Goal: Task Accomplishment & Management: Complete application form

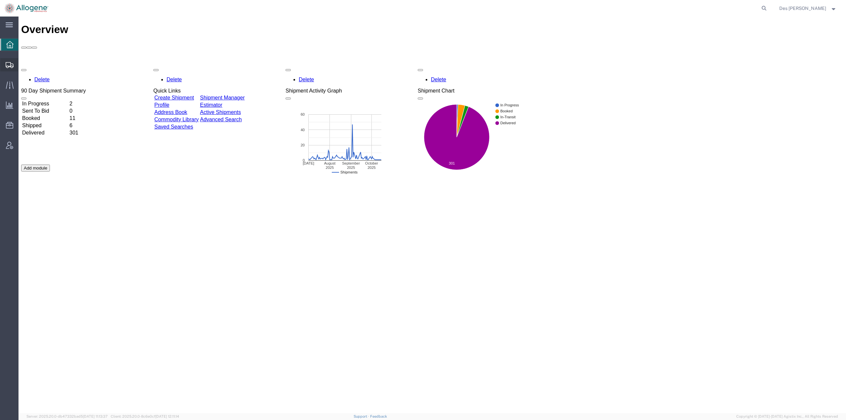
click at [23, 63] on span "Shipments" at bounding box center [20, 64] width 5 height 13
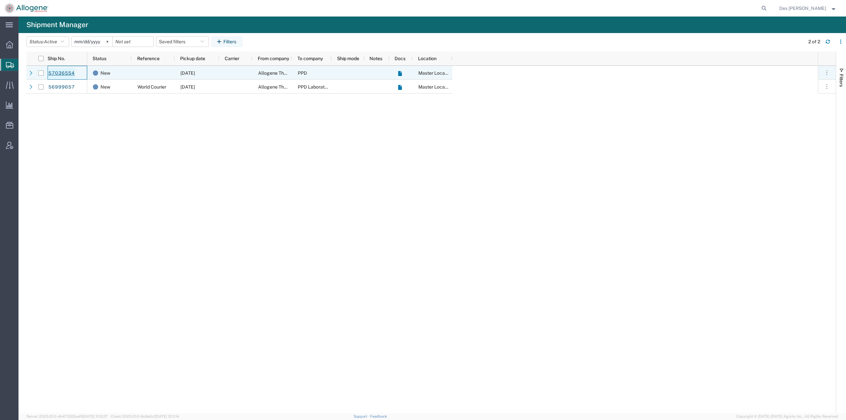
click at [59, 72] on link "57036554" at bounding box center [61, 73] width 27 height 11
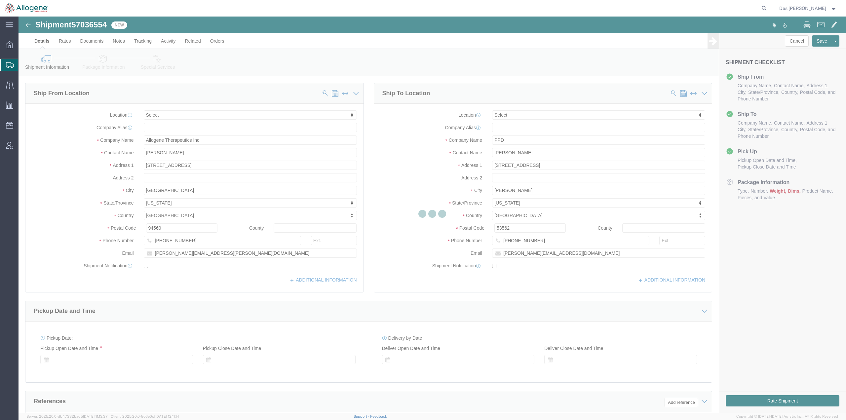
select select
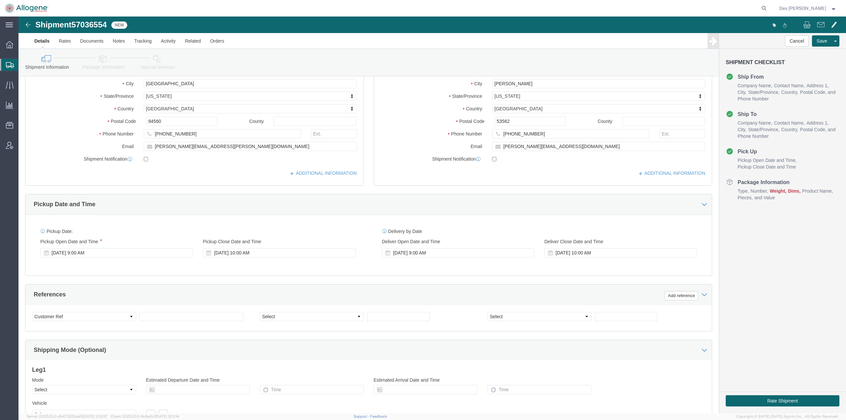
scroll to position [171, 0]
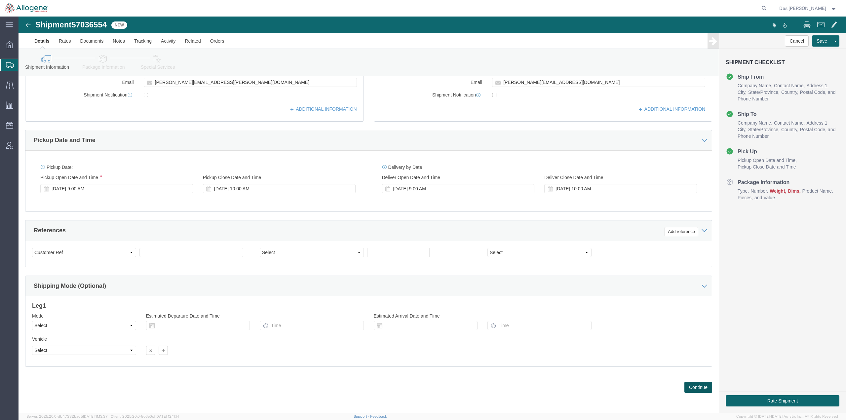
click button "Continue"
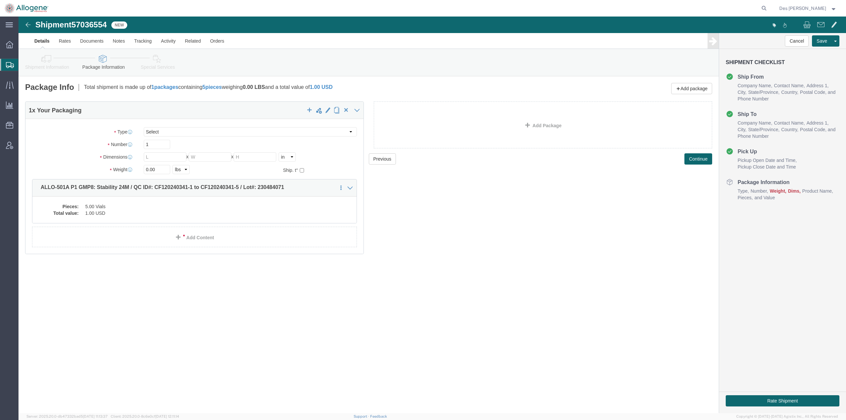
click link "Details"
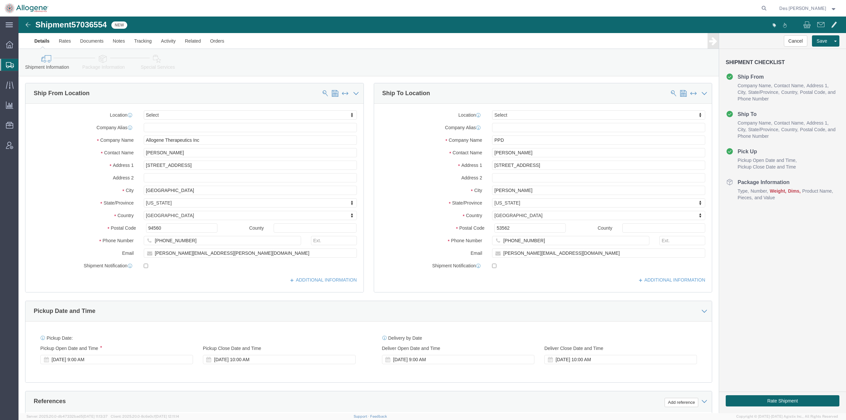
scroll to position [171, 0]
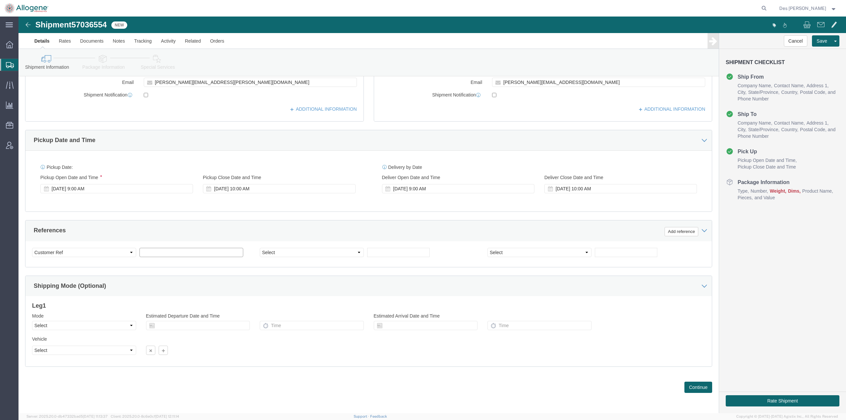
drag, startPoint x: 135, startPoint y: 238, endPoint x: 142, endPoint y: 238, distance: 6.6
click input "text"
type input "ALLO_501A"
click select "Select Account Type Activity ID Airline Appointment Number ASN Batch Request # …"
select select "PURCHORD"
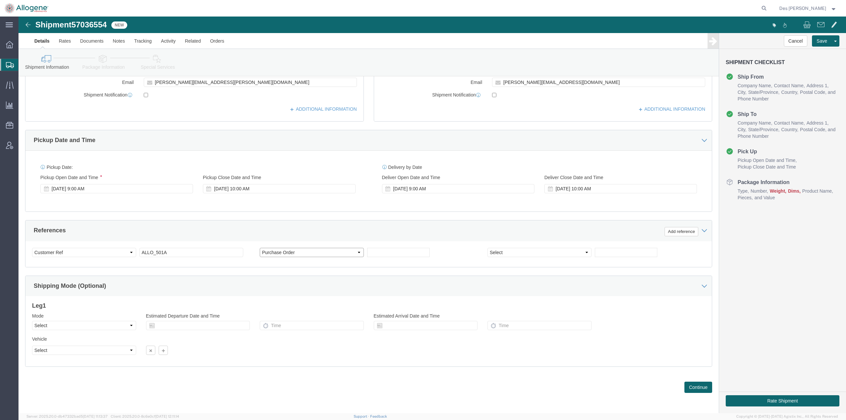
click select "Select Account Type Activity ID Airline Appointment Number ASN Batch Request # …"
click input "text"
type input "2952"
click button "Continue"
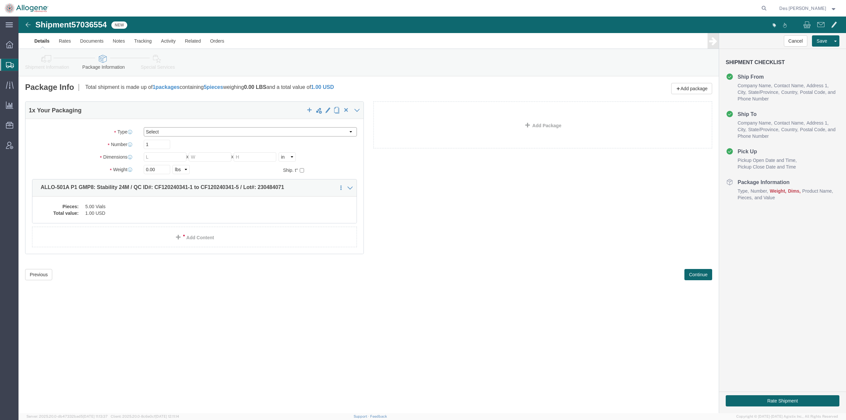
click select "Select [DATE] Ambient [DATE] Dry Ice BC30 BC30 Ambient BC42 BC42 Frozen BC61 (C…"
click div "Shipment 57036554 New Details Rates Documents Notes Tracking Activity Related O…"
click select "Select [DATE] Ambient [DATE] Dry Ice BC30 BC30 Ambient BC42 BC42 Frozen BC61 (C…"
select select "SS01"
click select "Select [DATE] Ambient [DATE] Dry Ice BC30 BC30 Ambient BC42 BC42 Frozen BC61 (C…"
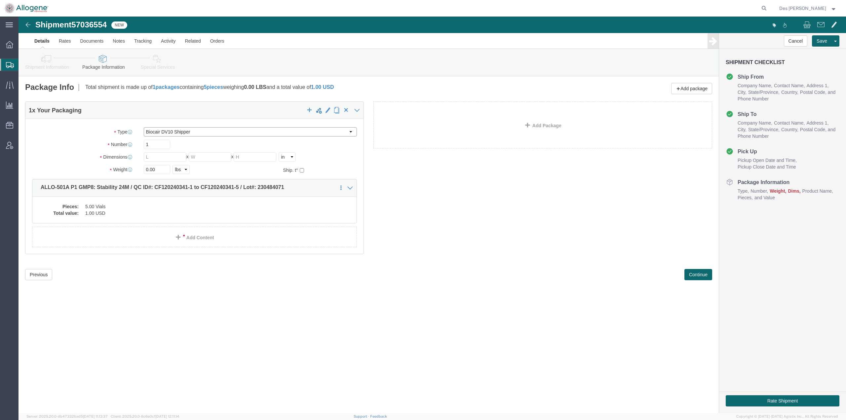
type input "24.00"
type input "23.20"
type input "37.00"
type input "106.5"
type input "[MEDICAL_DATA]"
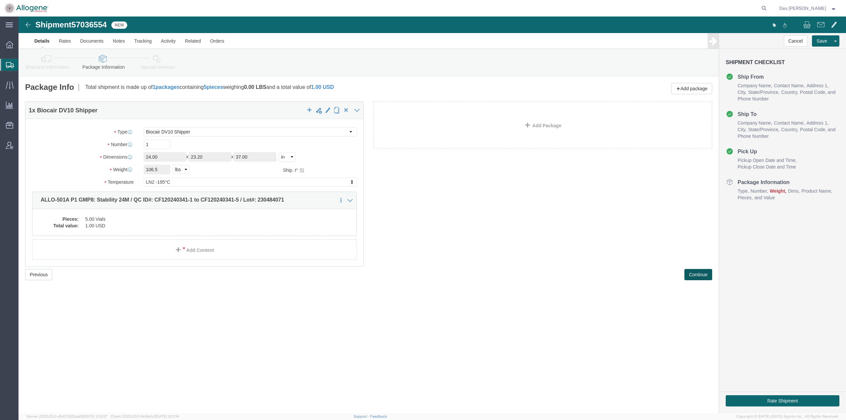
click button "Continue"
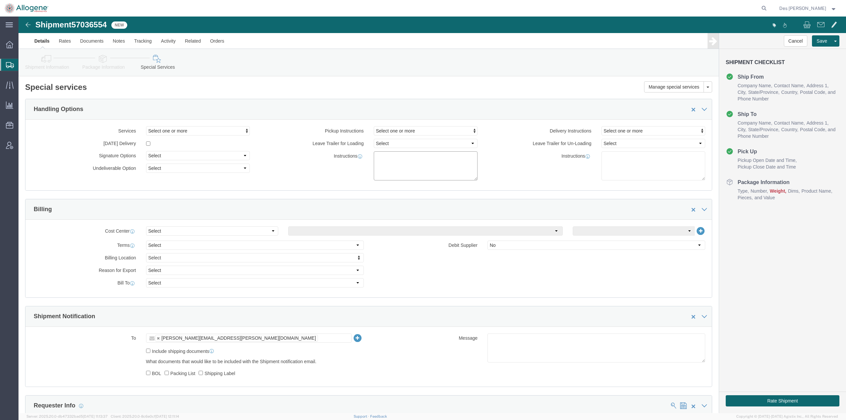
click textarea
type textarea "Please provide 1 x DV10 with live view link"
click div "Instructions Please provide 1 x DV10 with live view link"
click div "Instructions"
click button "Save"
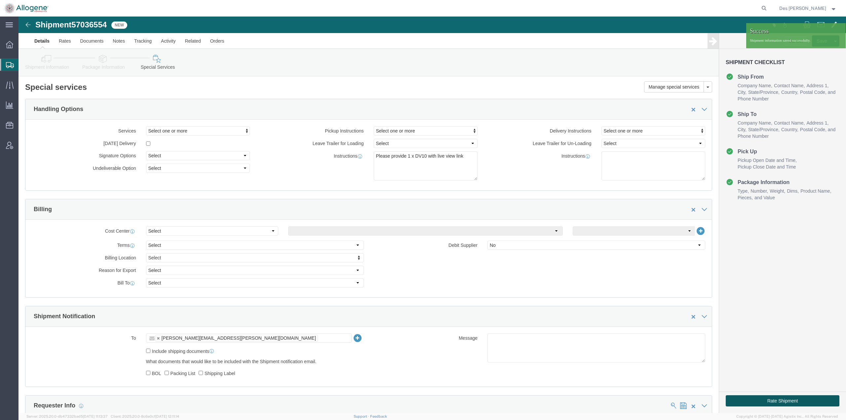
click button "Rate Shipment"
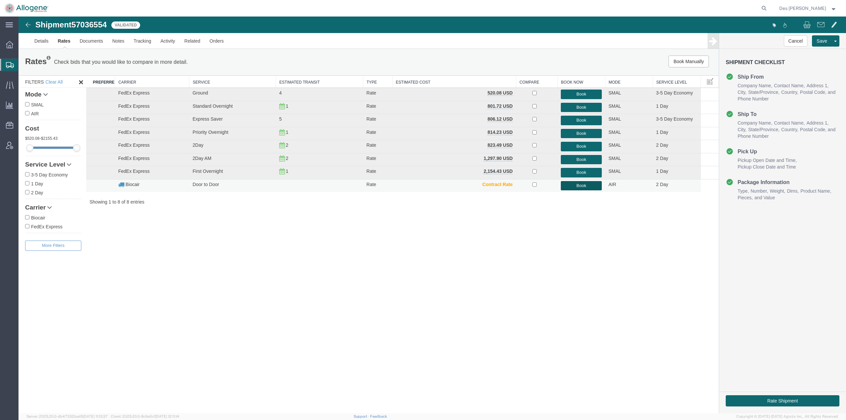
click at [581, 185] on button "Book" at bounding box center [581, 186] width 41 height 10
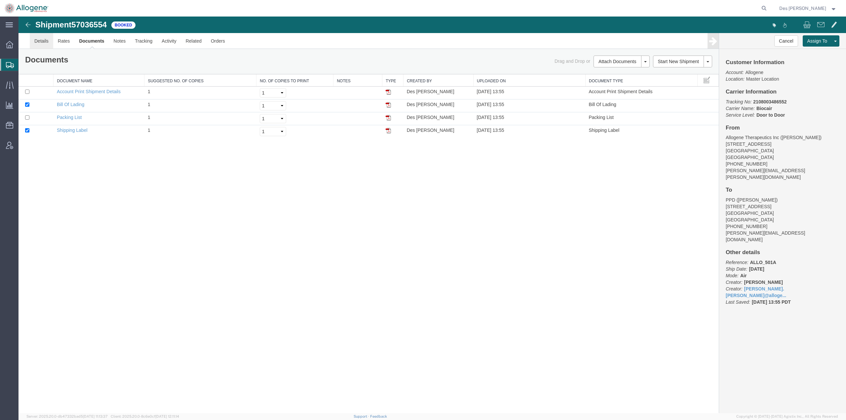
click at [41, 41] on link "Details" at bounding box center [41, 41] width 23 height 16
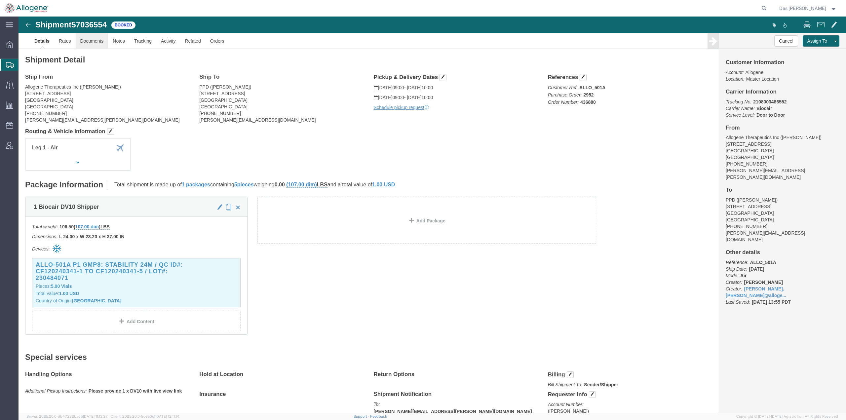
click link "Documents"
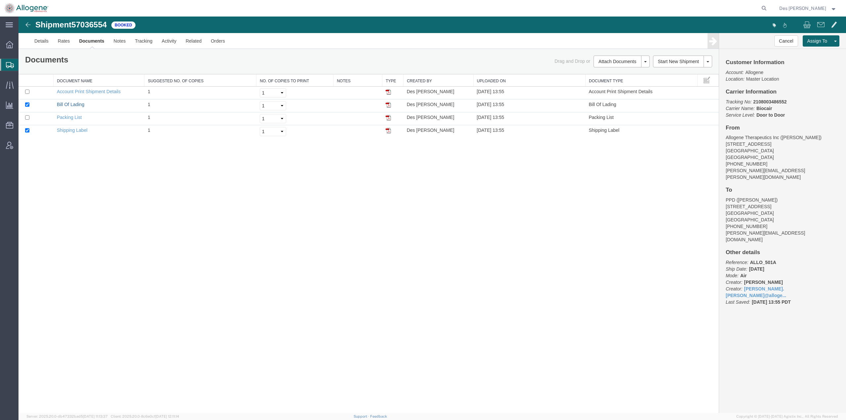
drag, startPoint x: 66, startPoint y: 105, endPoint x: 718, endPoint y: 62, distance: 652.9
click at [66, 105] on link "Bill Of Lading" at bounding box center [70, 104] width 27 height 5
click at [42, 40] on link "Details" at bounding box center [41, 41] width 23 height 16
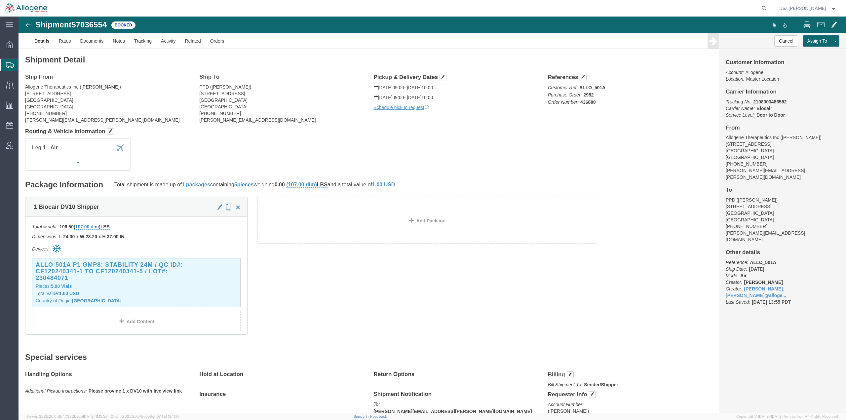
click at [23, 64] on span "Shipments" at bounding box center [20, 64] width 5 height 13
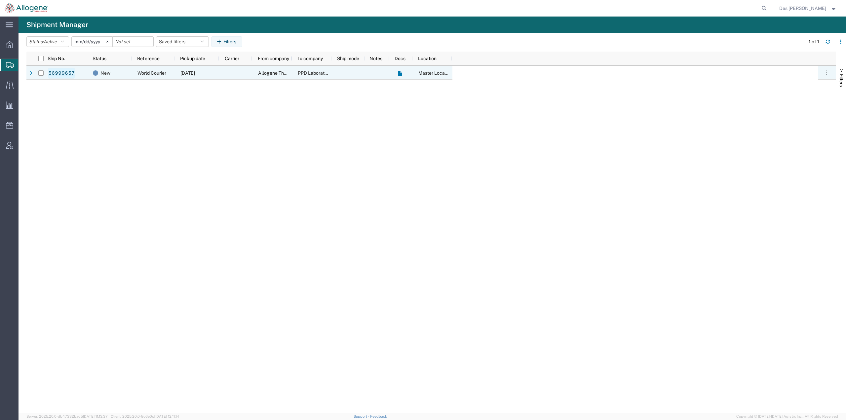
click at [55, 72] on link "56999657" at bounding box center [61, 73] width 27 height 11
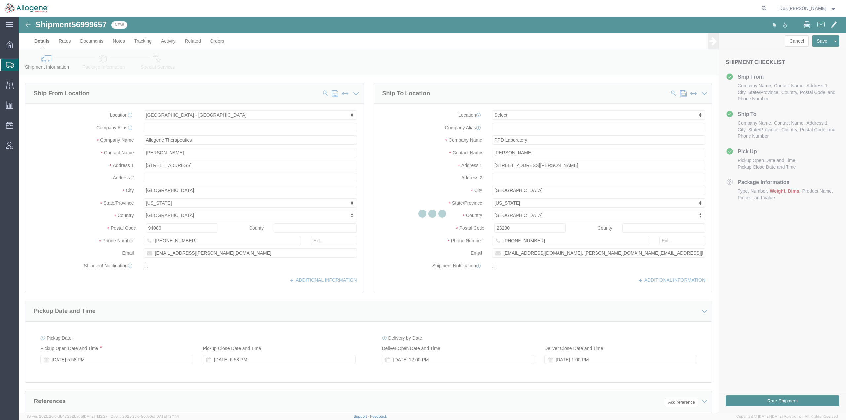
select select "52632"
select select
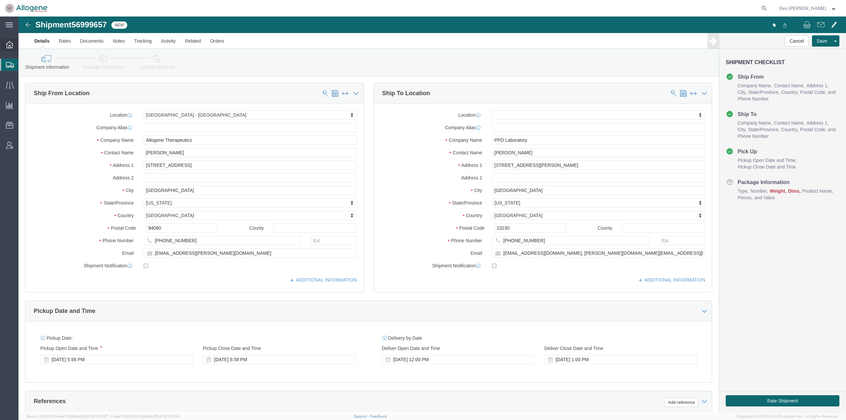
click at [12, 45] on icon at bounding box center [9, 44] width 7 height 7
